Goal: Download file/media

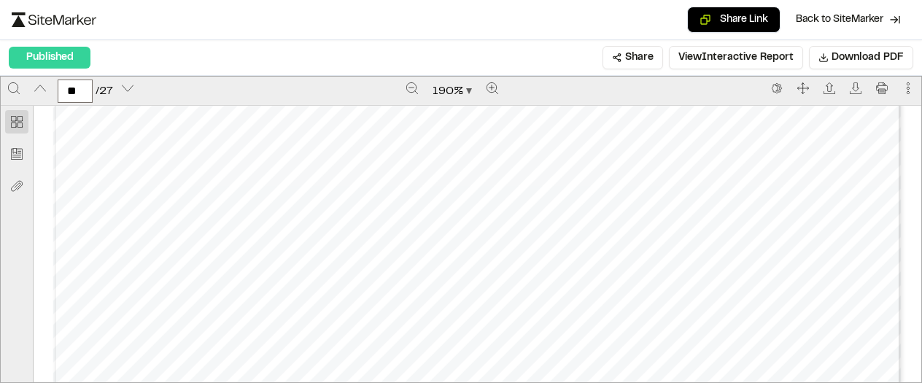
scroll to position [12549, 0]
type input "**"
type input "*"
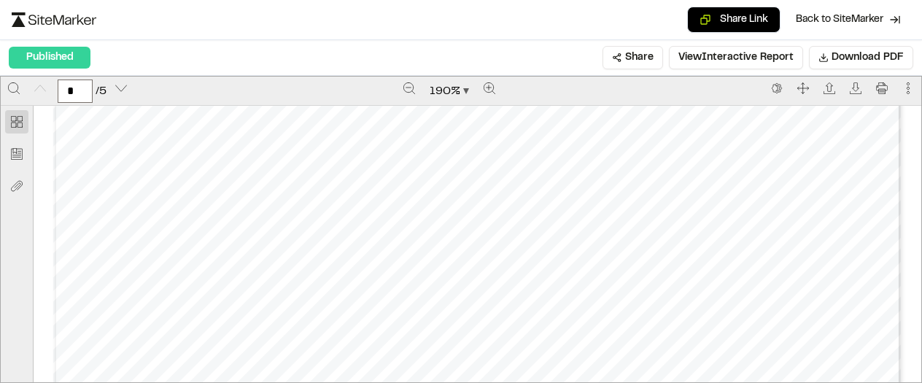
scroll to position [0, 0]
type input "*"
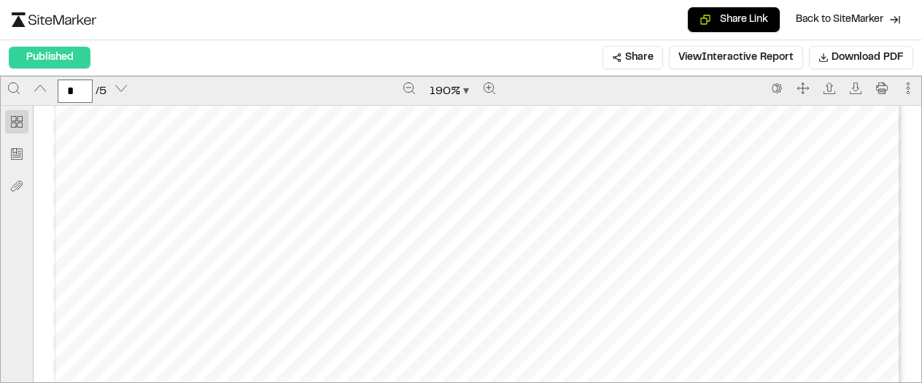
type input "*"
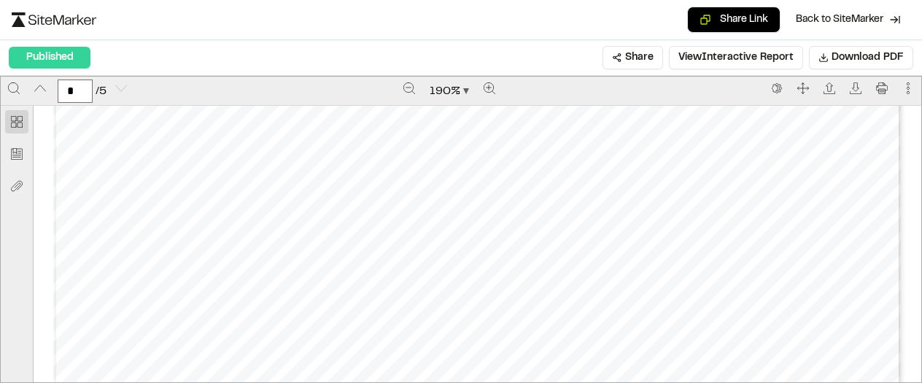
scroll to position [4887, 0]
type input "*"
click at [838, 65] on span "Download PDF" at bounding box center [868, 58] width 72 height 16
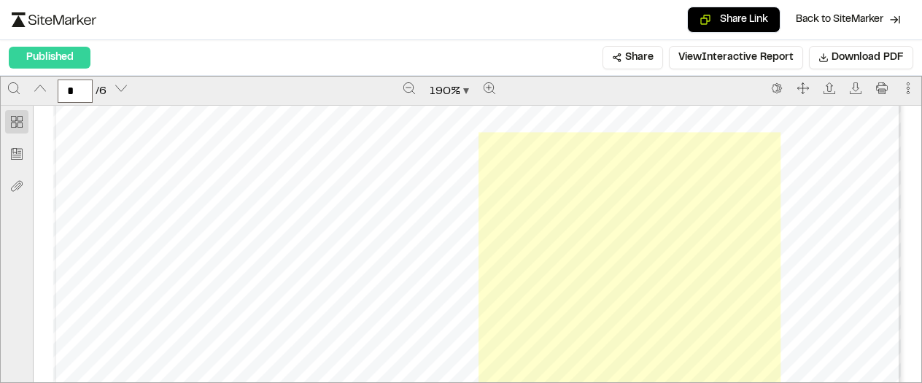
scroll to position [4832, 0]
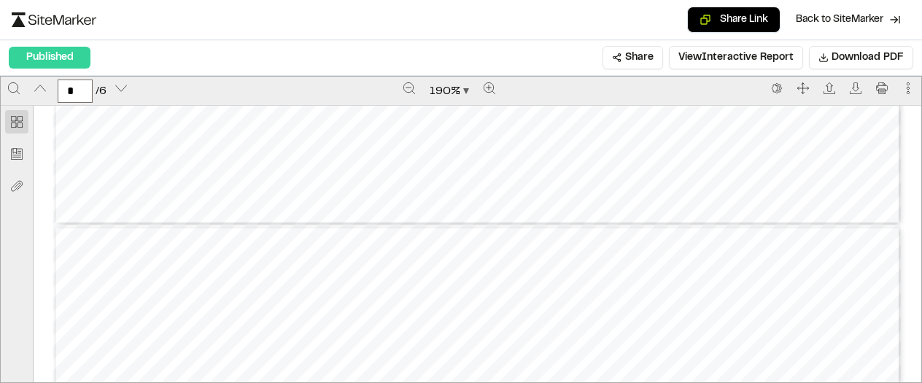
type input "*"
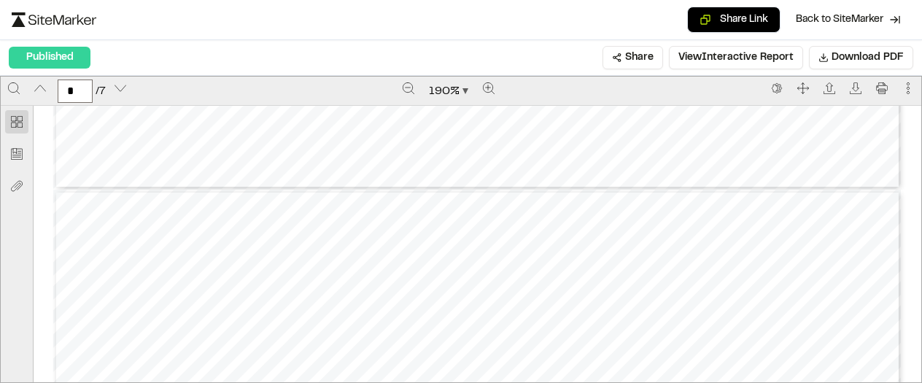
type input "*"
click at [846, 66] on span "Download PDF" at bounding box center [868, 58] width 72 height 16
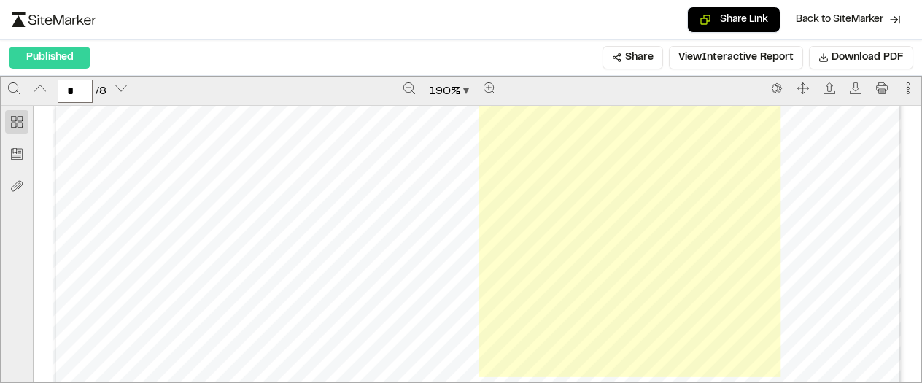
scroll to position [7113, 0]
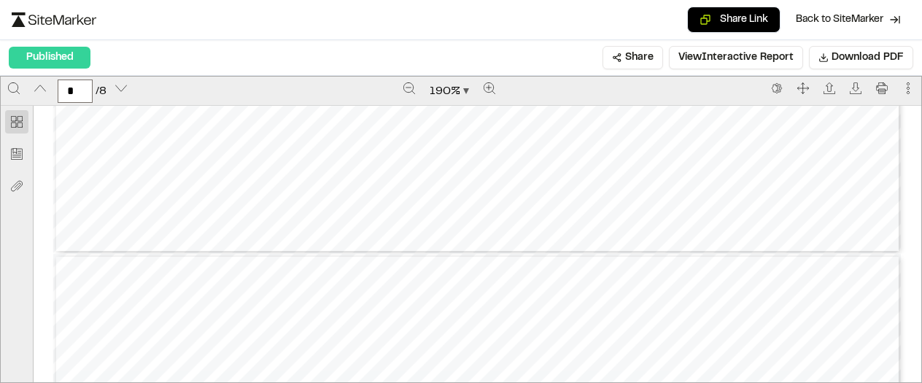
type input "*"
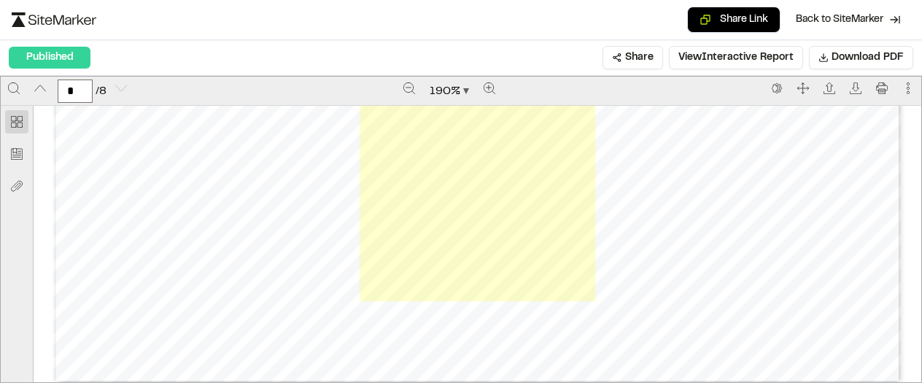
scroll to position [8515, 0]
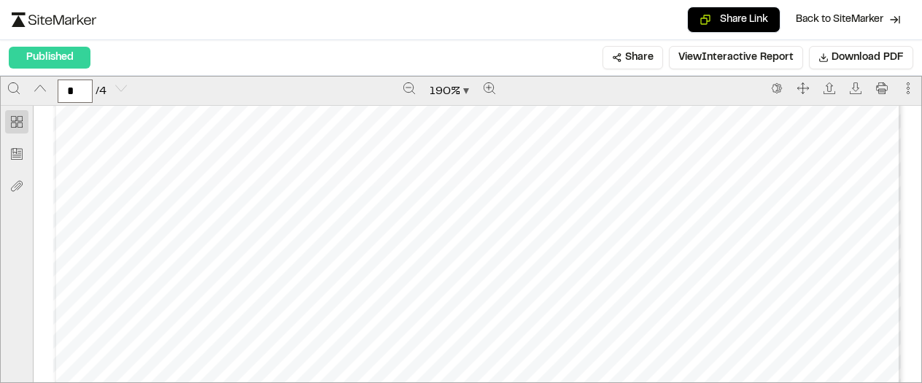
scroll to position [4125, 0]
type input "*"
